Goal: Ask a question

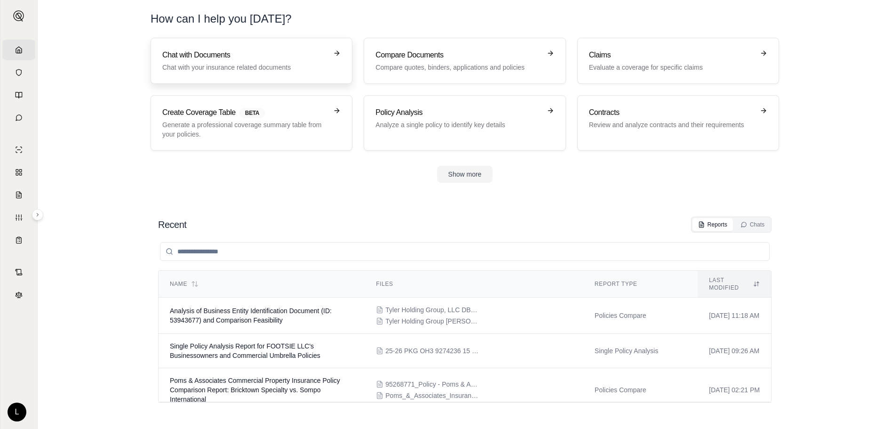
click at [230, 56] on h3 "Chat with Documents" at bounding box center [244, 54] width 165 height 11
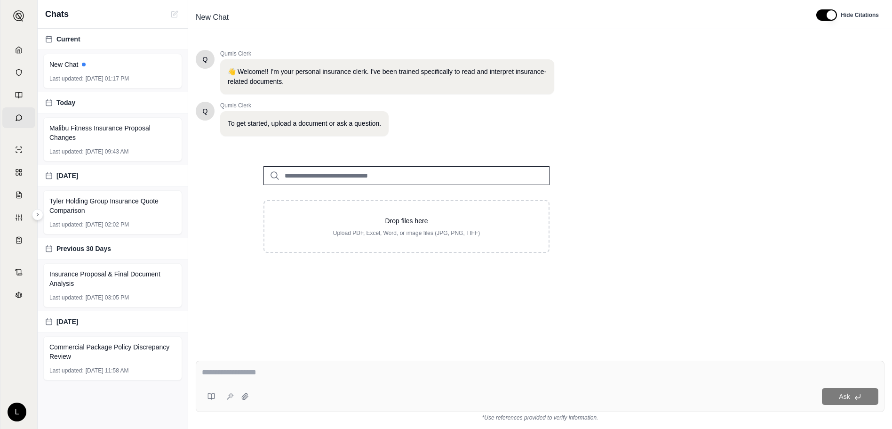
click at [797, 183] on div "Q Qumis Clerk 👋 Welcome!! I'm your personal insurance clerk. I've been trained …" at bounding box center [540, 193] width 689 height 303
click at [434, 170] on input "search" at bounding box center [407, 175] width 286 height 19
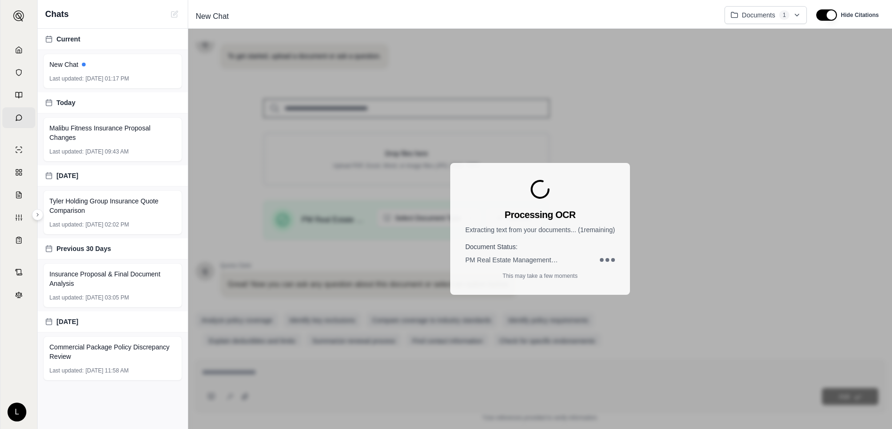
scroll to position [81, 0]
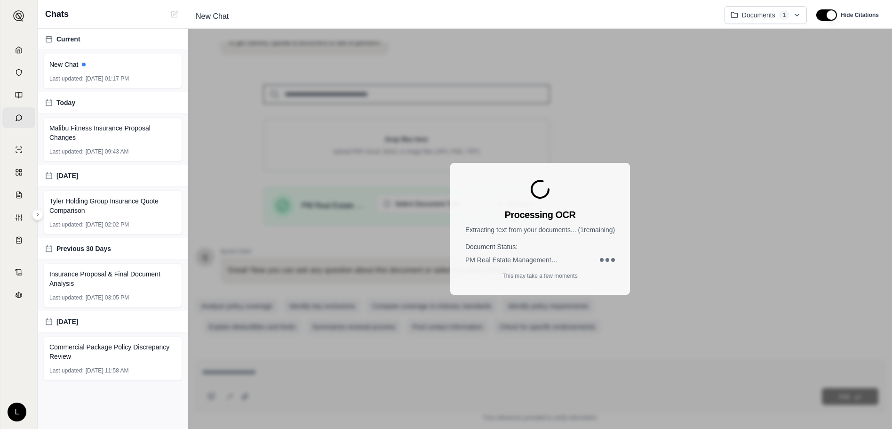
click at [322, 208] on div "Processing OCR Extracting text from your documents... ( 1 remaining) Document S…" at bounding box center [540, 229] width 704 height 400
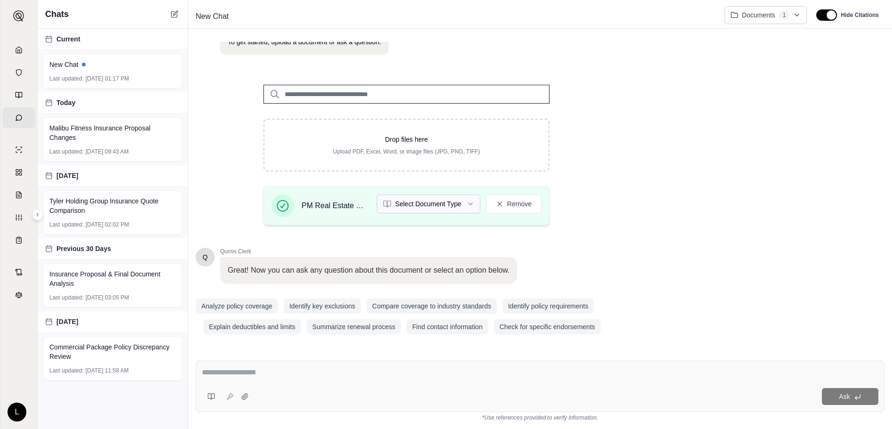
click at [445, 205] on html "Home Vault Prompts Chats Single Policy Comparisons Claims Custom Report Coverag…" at bounding box center [446, 214] width 892 height 429
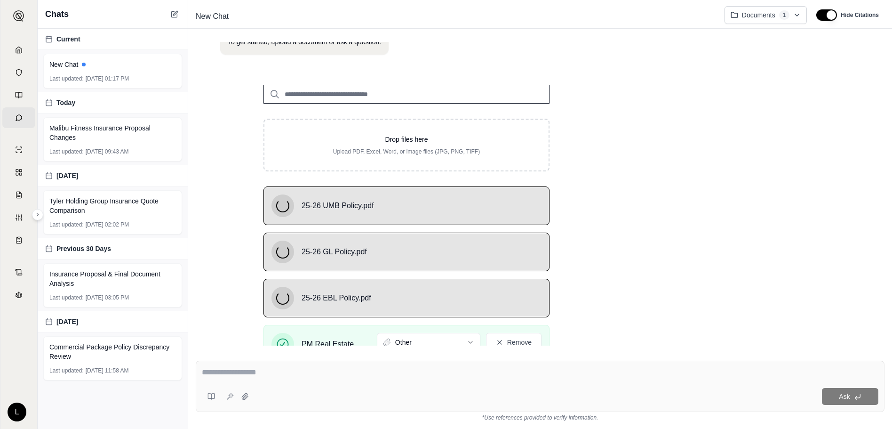
drag, startPoint x: 348, startPoint y: 149, endPoint x: 670, endPoint y: 160, distance: 322.6
click at [670, 160] on div "Q Qumis Clerk 👋 Welcome!! I'm your personal insurance clerk. I've been trained …" at bounding box center [540, 194] width 689 height 304
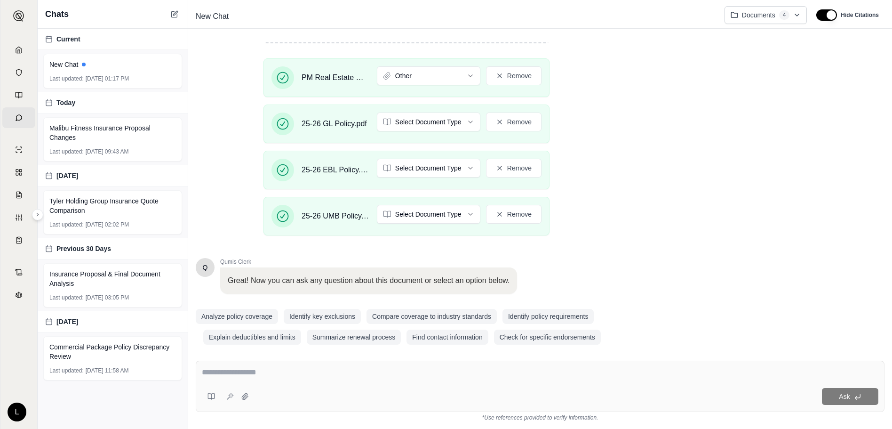
scroll to position [219, 0]
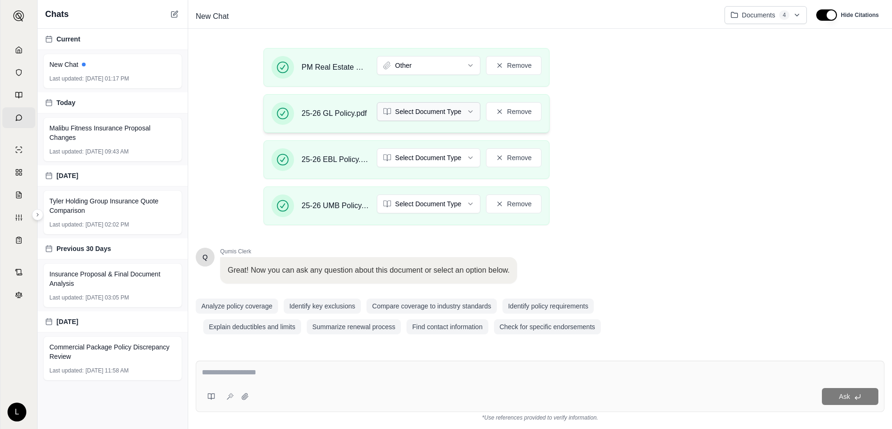
click at [419, 118] on html "Home Vault Prompts Chats Single Policy Comparisons Claims Custom Report Coverag…" at bounding box center [446, 214] width 892 height 429
click at [436, 160] on html "Home Vault Prompts Chats Single Policy Comparisons Claims Custom Report Coverag…" at bounding box center [446, 214] width 892 height 429
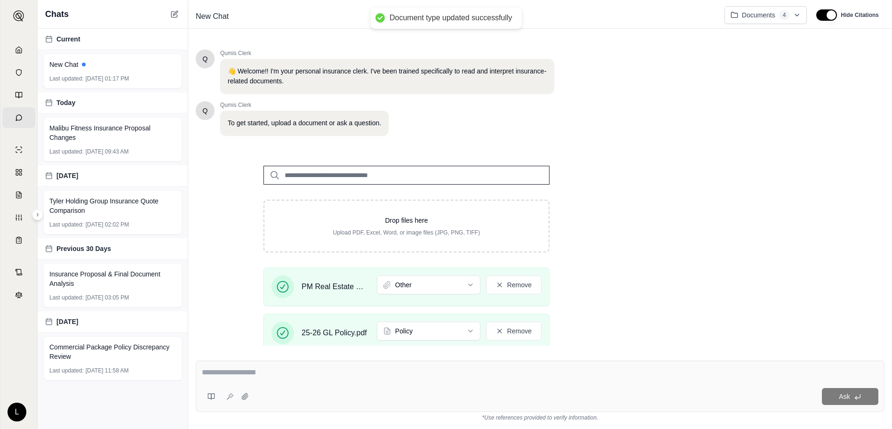
scroll to position [0, 0]
click at [436, 177] on input "search" at bounding box center [407, 175] width 286 height 19
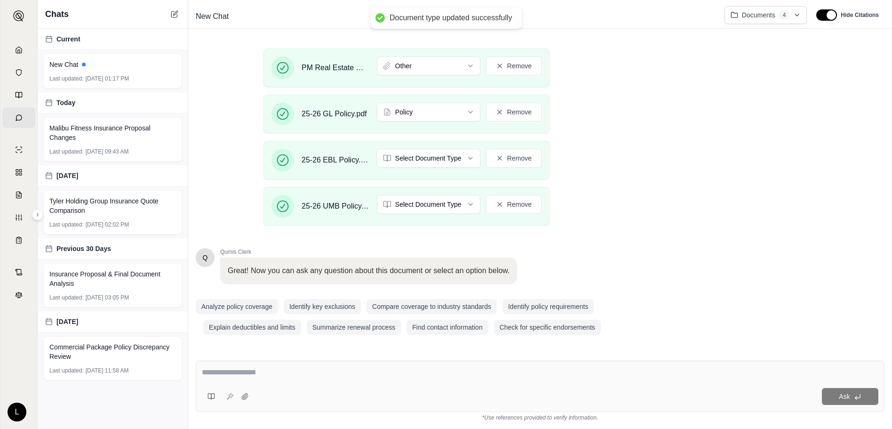
scroll to position [219, 0]
click at [434, 157] on html "Document type updated successfully Home Vault Prompts Chats Single Policy Compa…" at bounding box center [446, 214] width 892 height 429
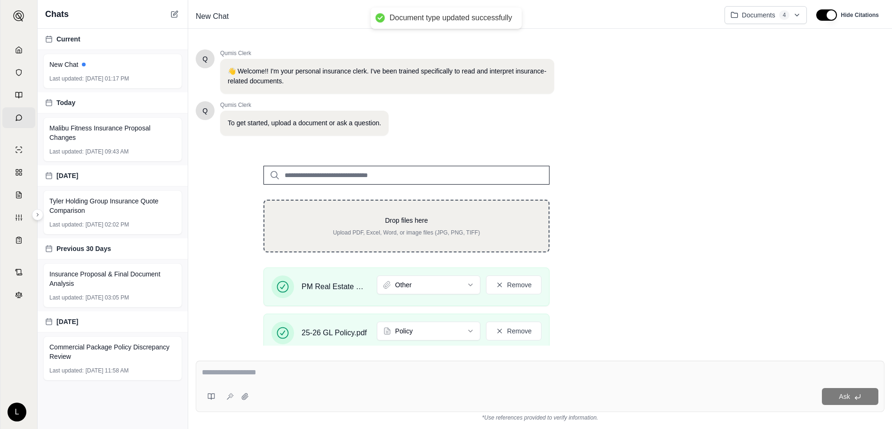
scroll to position [141, 0]
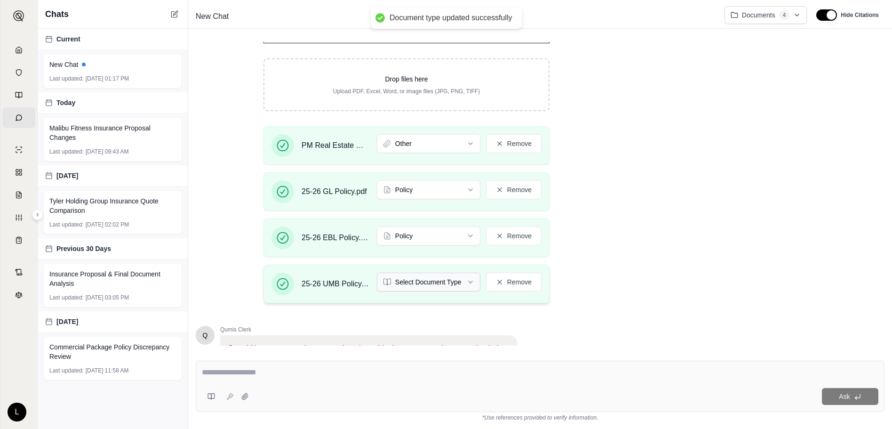
click at [440, 280] on html "Document type updated successfully Home Vault Prompts Chats Single Policy Compa…" at bounding box center [446, 214] width 892 height 429
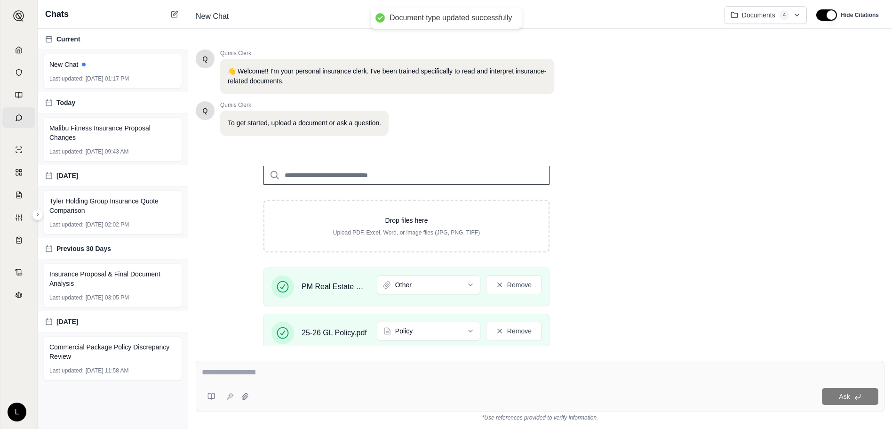
scroll to position [0, 0]
click at [331, 365] on div "Ask" at bounding box center [540, 386] width 689 height 51
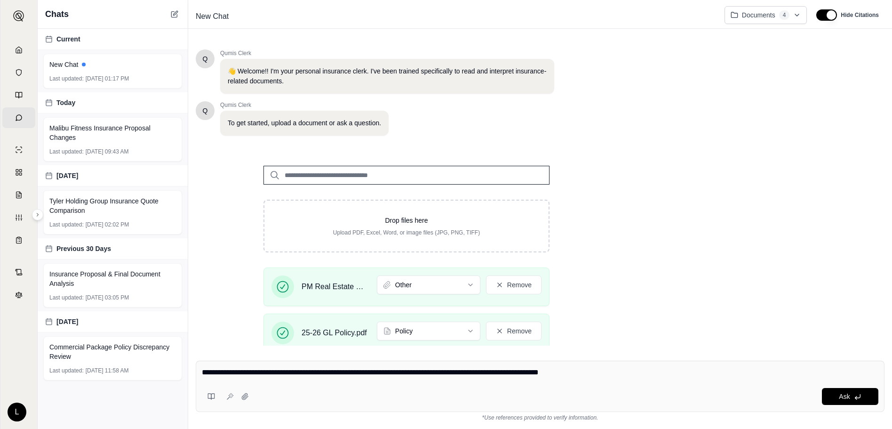
type textarea "**********"
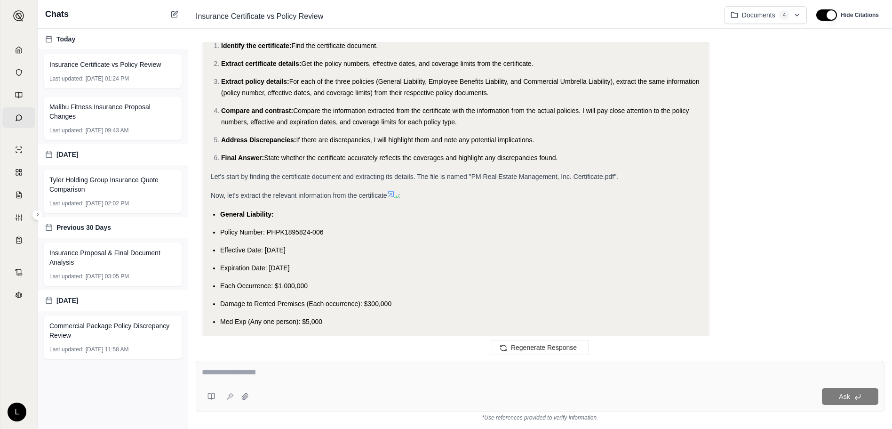
scroll to position [141, 0]
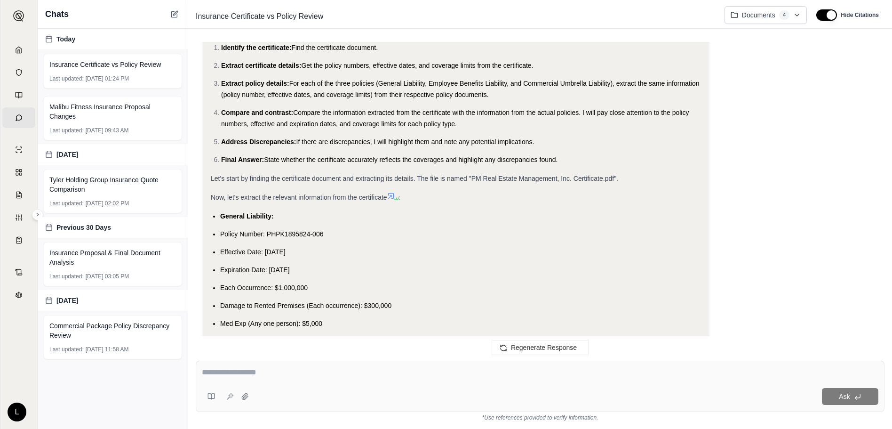
click at [394, 194] on icon at bounding box center [391, 196] width 8 height 8
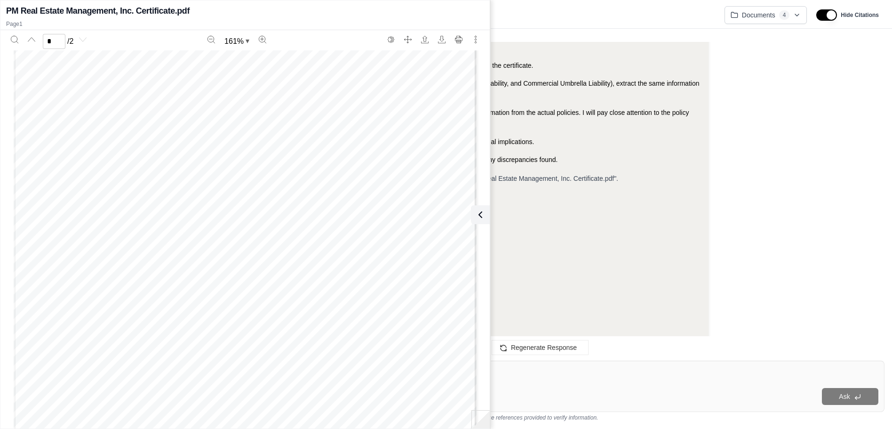
type input "*"
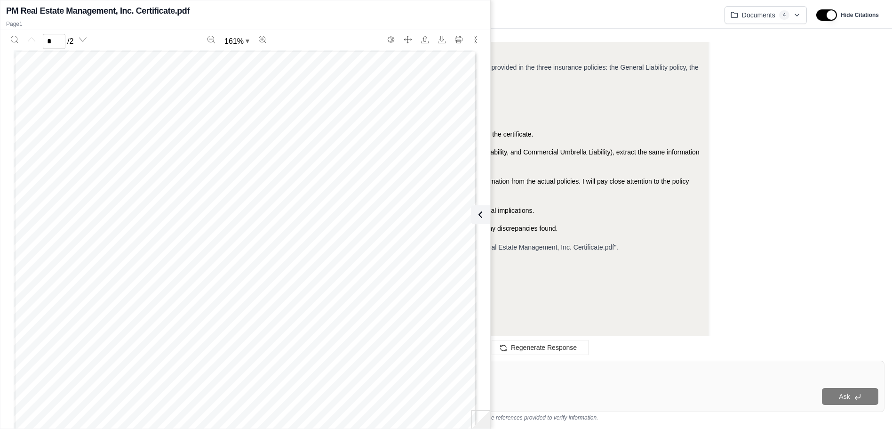
scroll to position [0, 0]
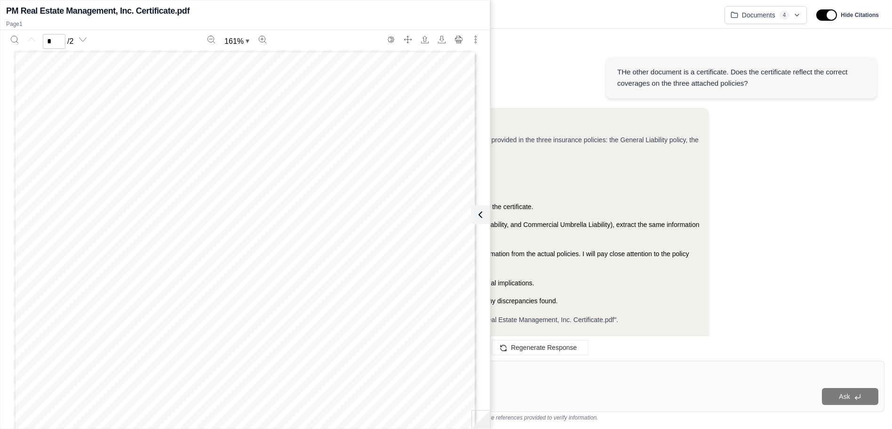
click at [615, 226] on span "For each of the three policies (General Liability, Employee Benefits Liability,…" at bounding box center [460, 230] width 478 height 19
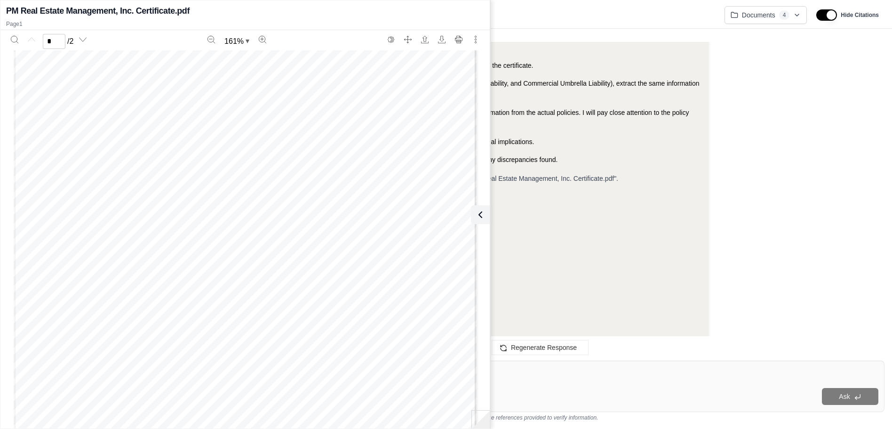
scroll to position [47, 0]
click at [697, 198] on div "Now, let's extract the relevant information from the certificate :" at bounding box center [456, 197] width 490 height 11
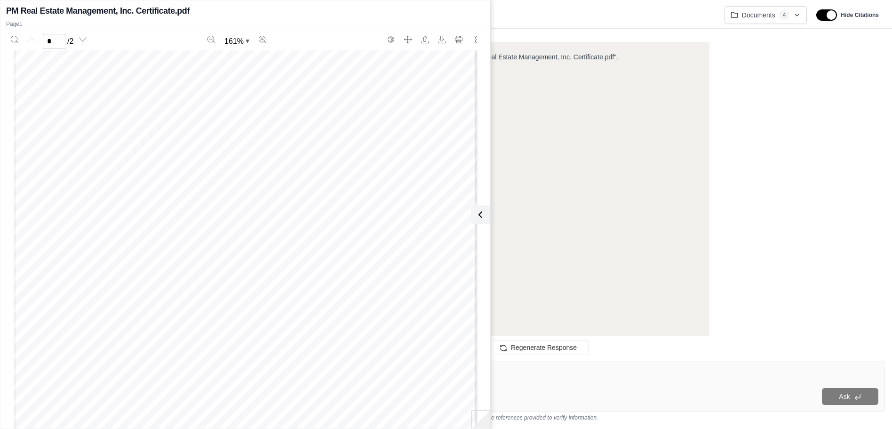
scroll to position [0, 0]
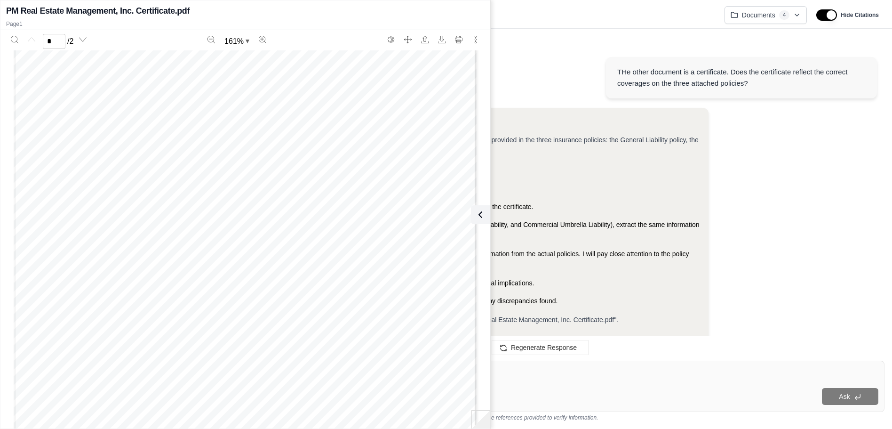
click at [487, 421] on div at bounding box center [481, 419] width 19 height 19
click at [722, 343] on div "Regenerate Response" at bounding box center [540, 347] width 704 height 23
click at [612, 37] on div "THe other document is a certificate. Does the certificate reflect the correct c…" at bounding box center [540, 193] width 704 height 319
click at [828, 15] on button "button" at bounding box center [827, 14] width 21 height 11
click at [838, 13] on div "Hide Citations" at bounding box center [848, 14] width 63 height 11
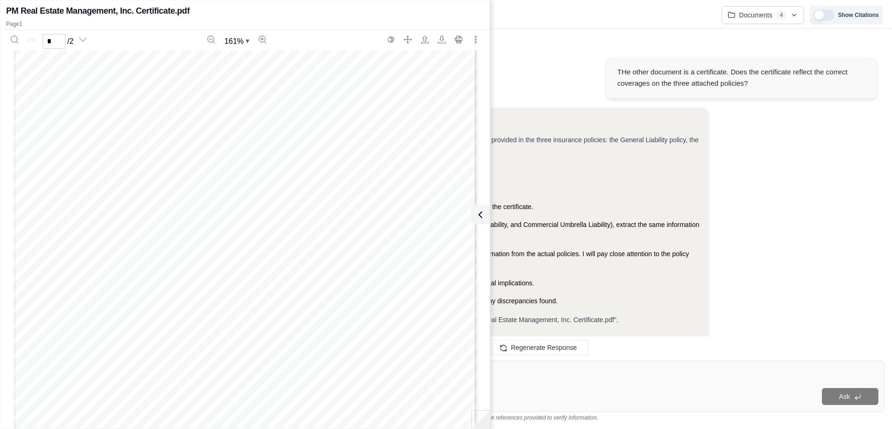
click at [831, 15] on button "button" at bounding box center [824, 14] width 21 height 11
click at [441, 8] on div "PM Real Estate Management, Inc. Certificate.pdf" at bounding box center [245, 10] width 478 height 13
click at [482, 222] on button at bounding box center [478, 214] width 19 height 19
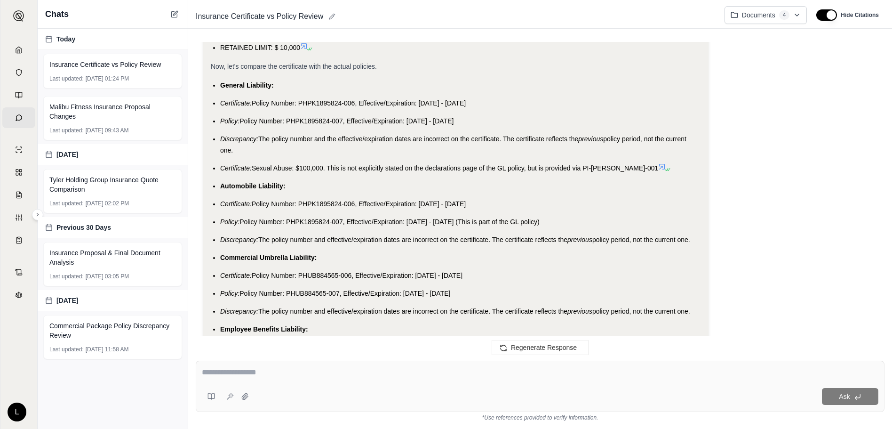
scroll to position [1271, 0]
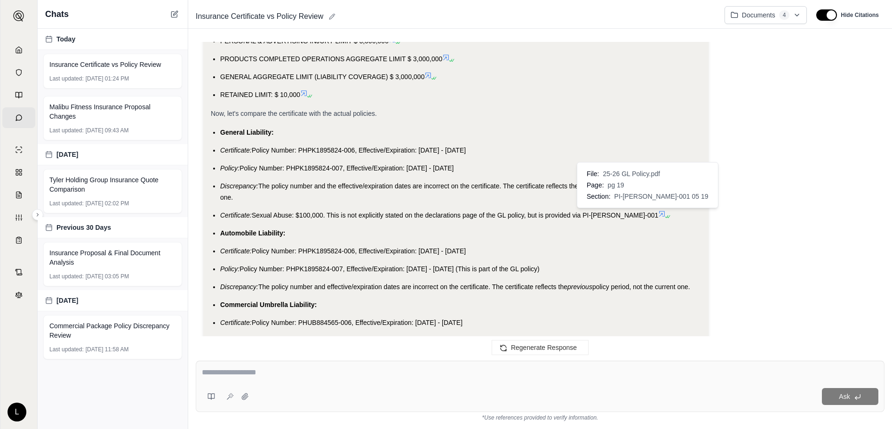
click at [658, 215] on icon at bounding box center [662, 214] width 8 height 8
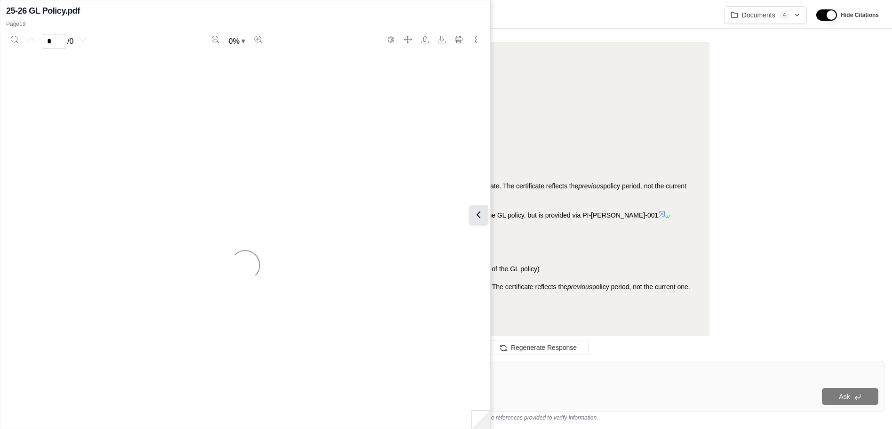
click at [481, 217] on icon at bounding box center [478, 214] width 11 height 11
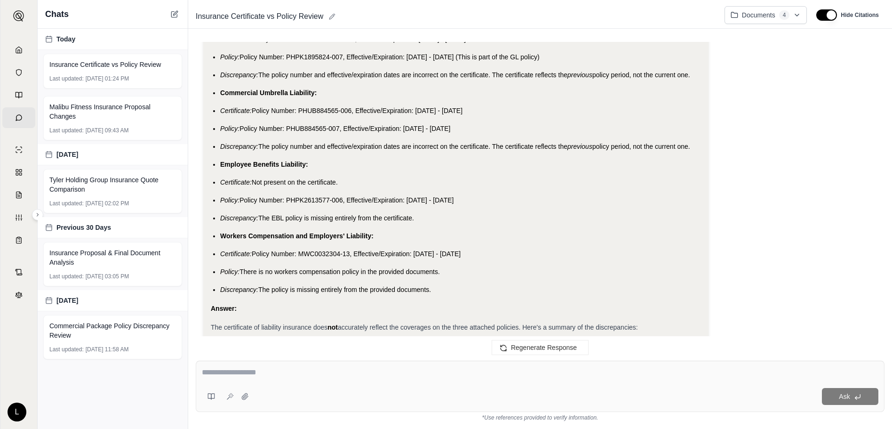
scroll to position [1459, 0]
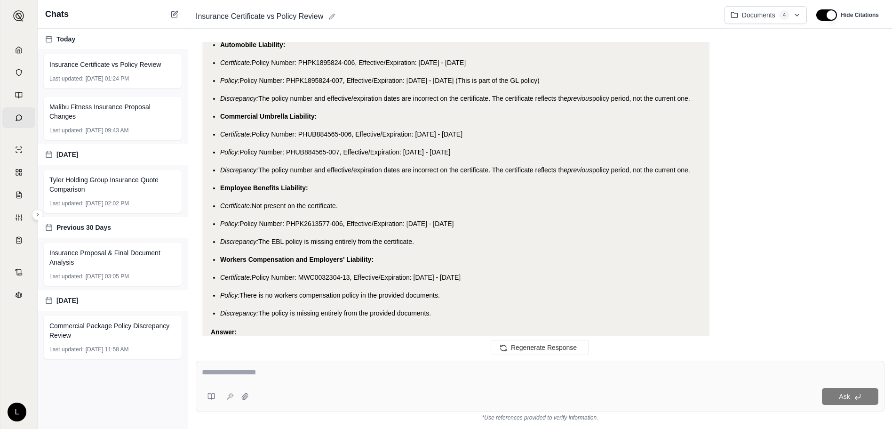
click at [345, 311] on span "The policy is missing entirely from the provided documents." at bounding box center [344, 313] width 173 height 8
drag, startPoint x: 435, startPoint y: 314, endPoint x: 262, endPoint y: 313, distance: 173.2
click at [262, 313] on li "Discrepancy: The policy is missing entirely from the provided documents." at bounding box center [460, 312] width 481 height 11
click at [445, 317] on li "Discrepancy: The policy is missing entirely from the provided documents." at bounding box center [460, 312] width 481 height 11
click at [431, 314] on span "The policy is missing entirely from the provided documents." at bounding box center [344, 313] width 173 height 8
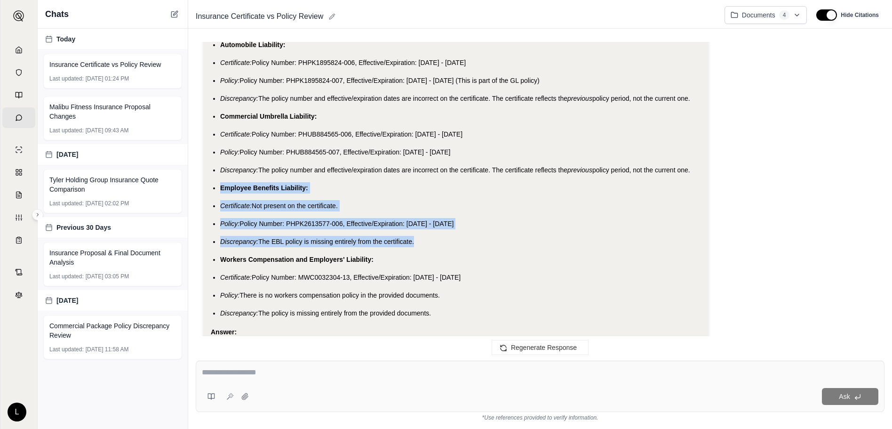
drag, startPoint x: 414, startPoint y: 241, endPoint x: 213, endPoint y: 186, distance: 207.7
click at [213, 186] on ul "General Liability: Certificate: Policy Number: PHPK1895824-006, Effective/Expir…" at bounding box center [456, 128] width 490 height 380
click at [553, 213] on ul "General Liability: Certificate: Policy Number: PHPK1895824-006, Effective/Expir…" at bounding box center [456, 128] width 490 height 380
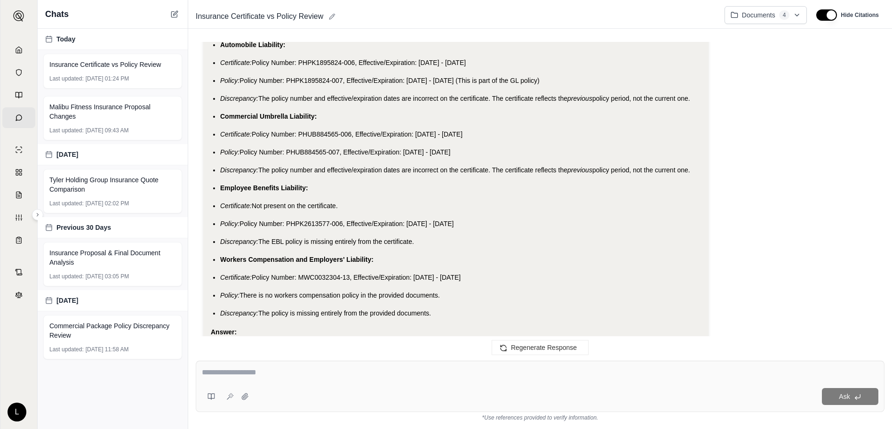
click at [490, 228] on li "Policy: Policy Number: PHPK2613577-006, Effective/Expiration: 10/15/2025 - 10/1…" at bounding box center [460, 223] width 481 height 11
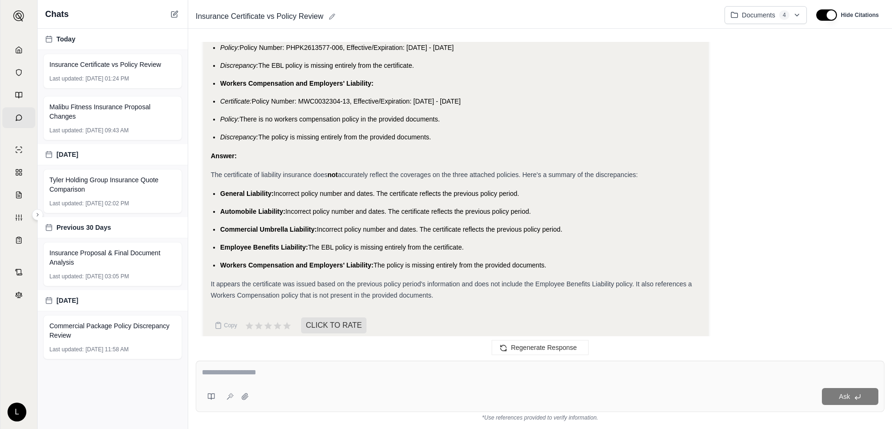
scroll to position [1647, 0]
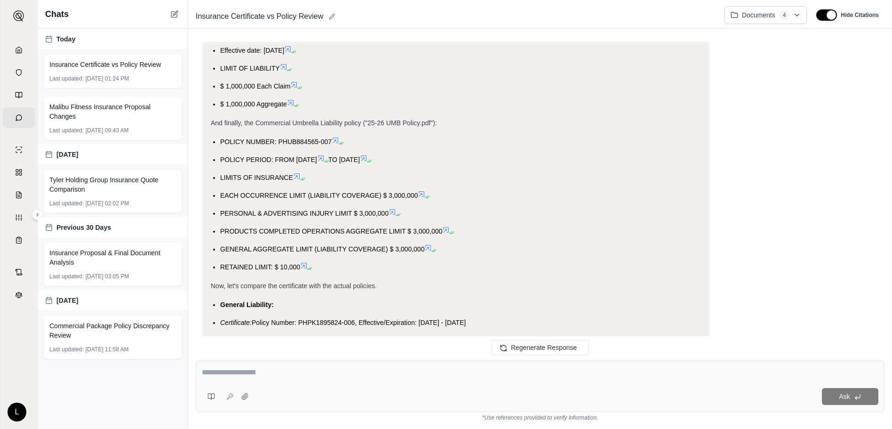
scroll to position [1082, 0]
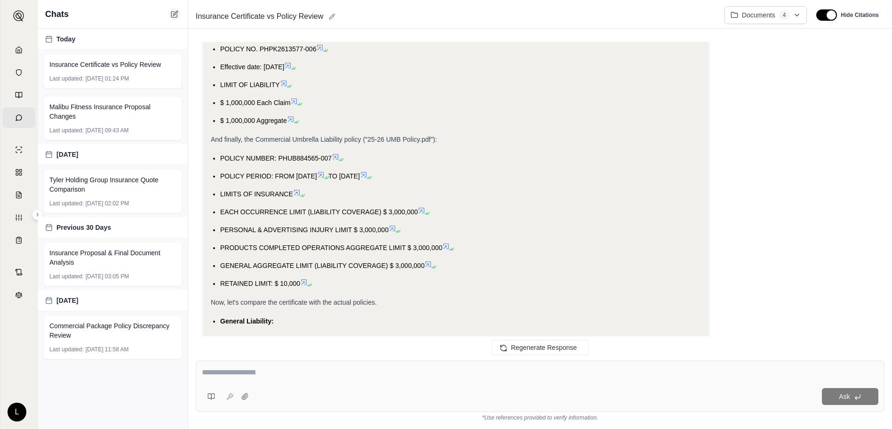
click at [170, 11] on button at bounding box center [174, 13] width 11 height 11
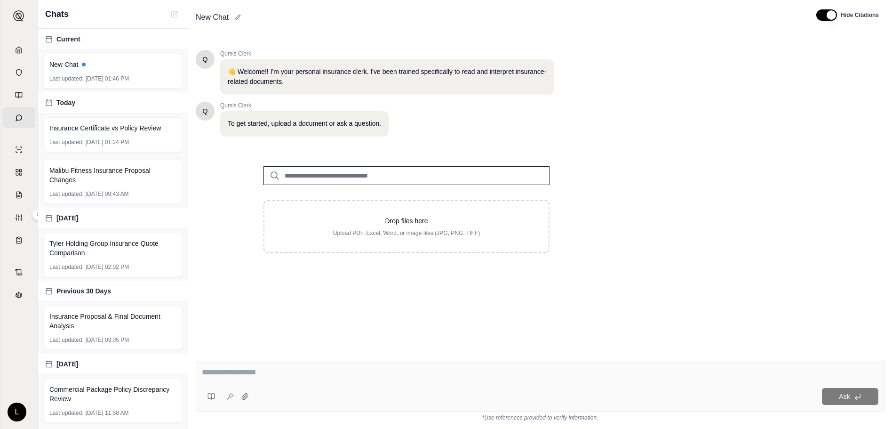
click at [327, 173] on input "search" at bounding box center [407, 175] width 286 height 19
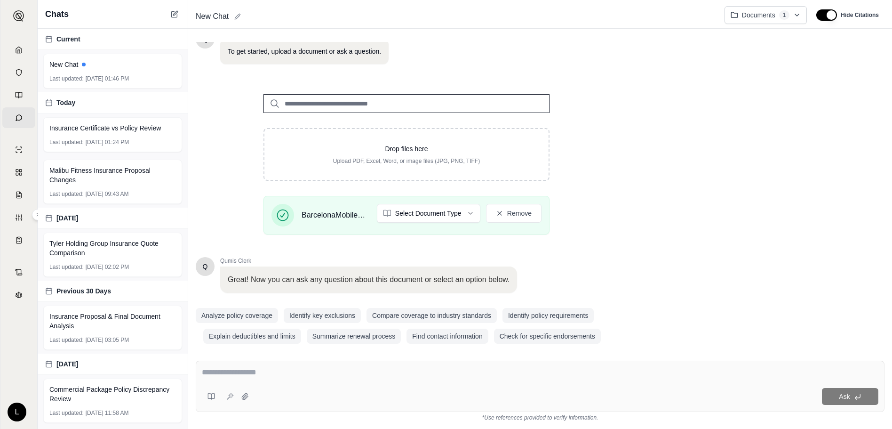
scroll to position [81, 0]
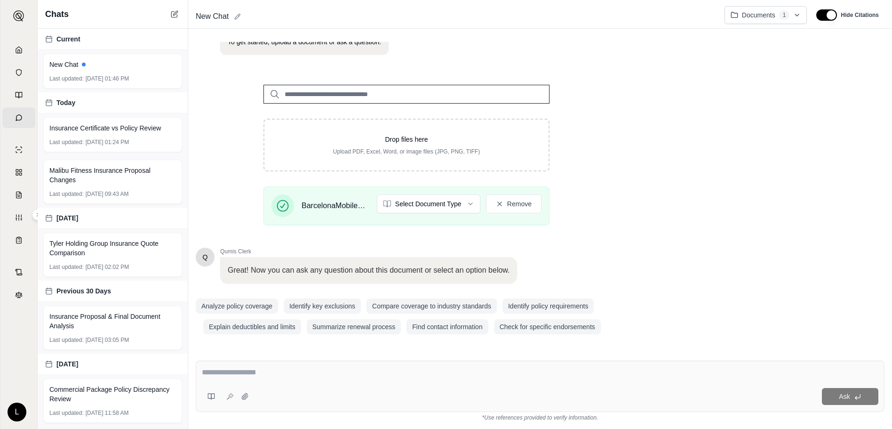
click at [429, 203] on html "Home Vault Prompts Chats Single Policy Comparisons Claims Custom Report Coverag…" at bounding box center [446, 214] width 892 height 429
click at [491, 373] on textarea at bounding box center [540, 372] width 677 height 11
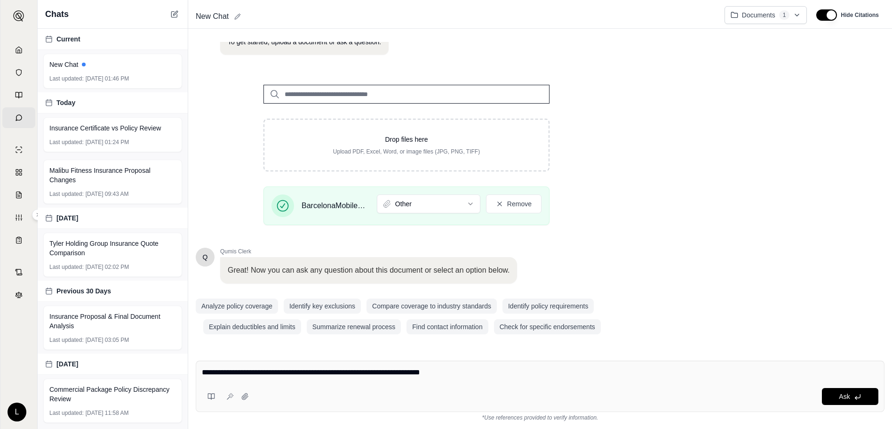
type textarea "**********"
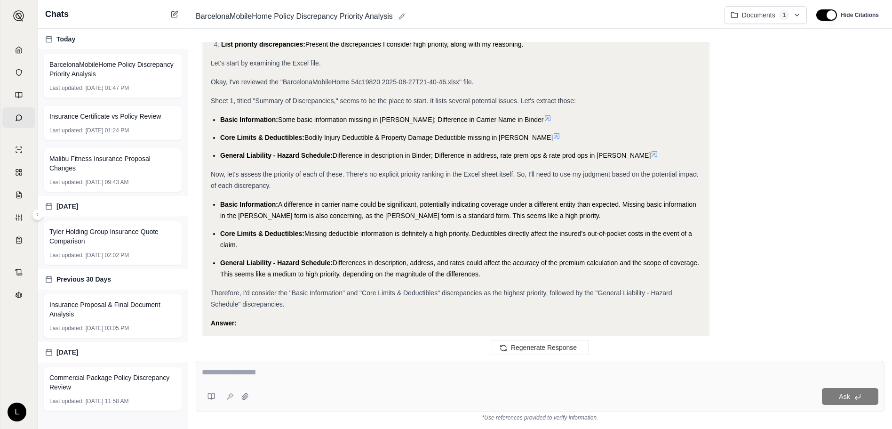
scroll to position [346, 0]
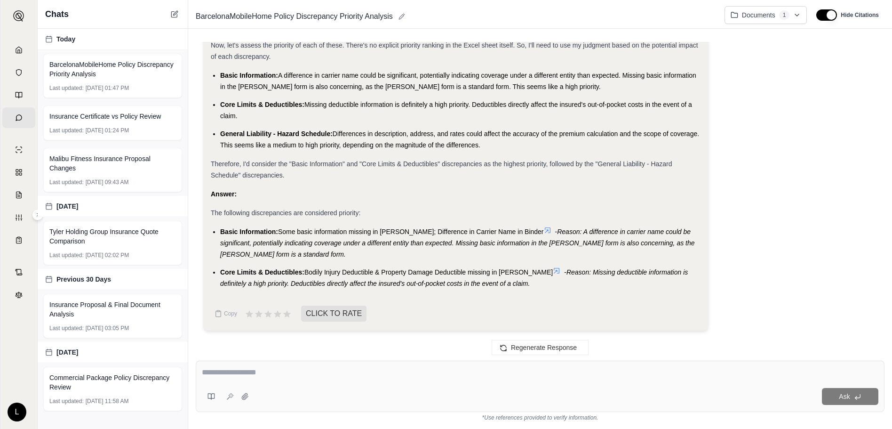
click at [544, 227] on icon at bounding box center [548, 230] width 8 height 8
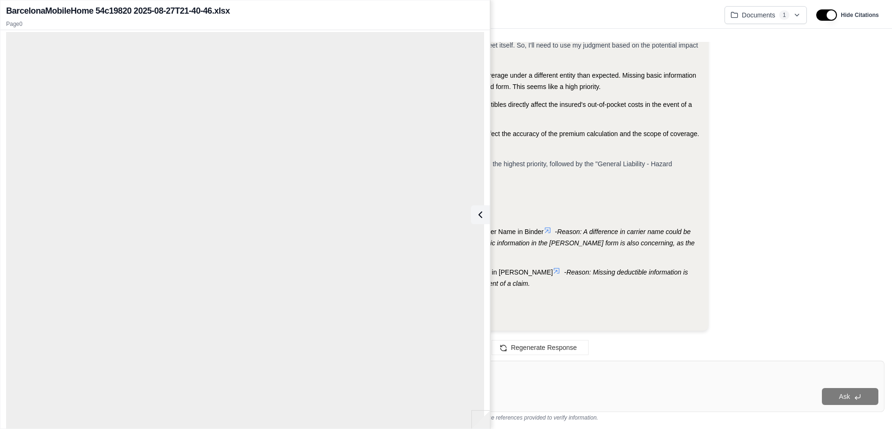
click at [761, 135] on div "Analysis: Okay, I need to identify the priority discrepancies from the attached…" at bounding box center [540, 44] width 674 height 587
click at [473, 212] on icon at bounding box center [478, 214] width 11 height 11
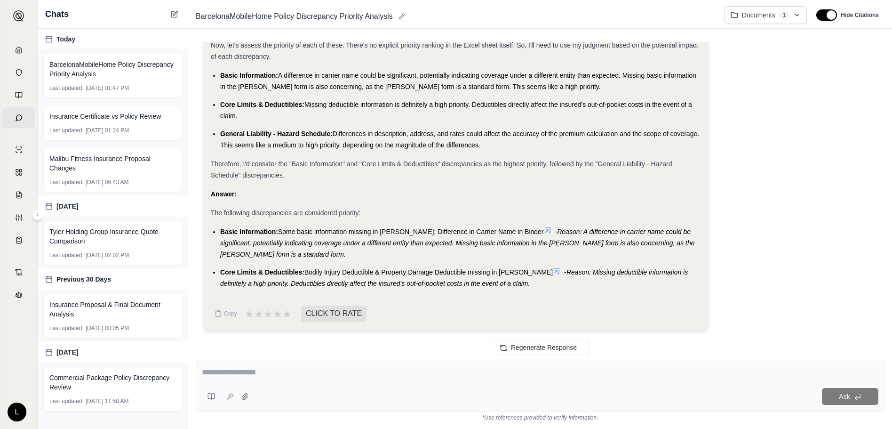
click at [554, 272] on icon at bounding box center [557, 271] width 6 height 6
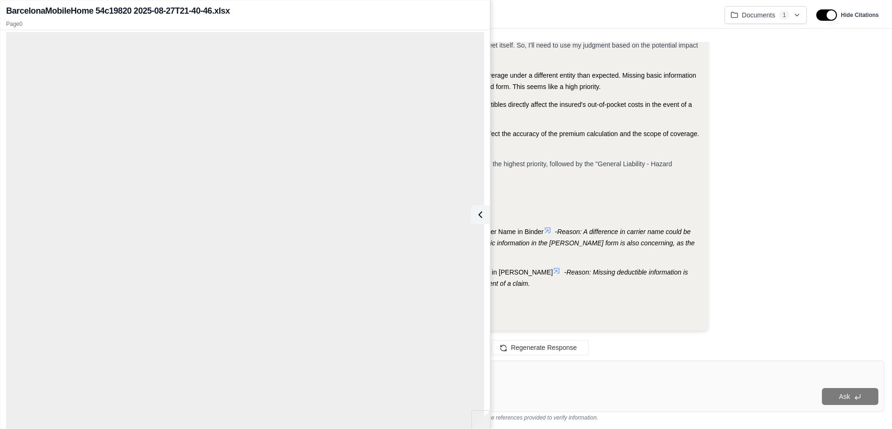
click at [747, 186] on div "Analysis: Okay, I need to identify the priority discrepancies from the attached…" at bounding box center [540, 44] width 674 height 587
drag, startPoint x: 565, startPoint y: 231, endPoint x: 555, endPoint y: 218, distance: 15.4
click at [565, 230] on span "Reason: A difference in carrier name could be significant, potentially indicati…" at bounding box center [457, 243] width 475 height 30
click at [480, 210] on icon at bounding box center [478, 214] width 11 height 11
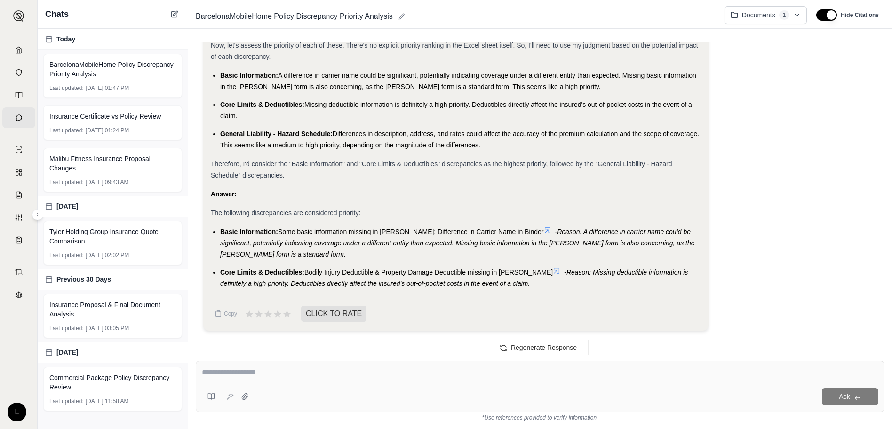
click at [858, 220] on div "Analysis: Okay, I need to identify the priority discrepancies from the attached…" at bounding box center [540, 44] width 674 height 587
